Goal: Information Seeking & Learning: Learn about a topic

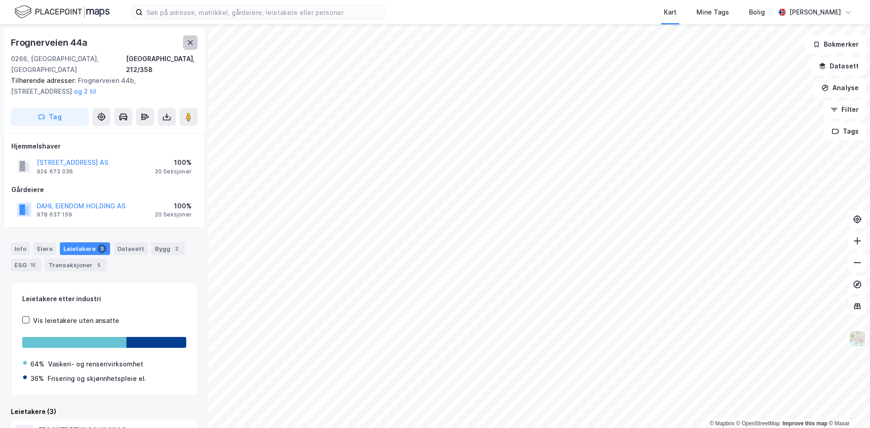
click at [194, 49] on button at bounding box center [190, 42] width 15 height 15
